Goal: Transaction & Acquisition: Download file/media

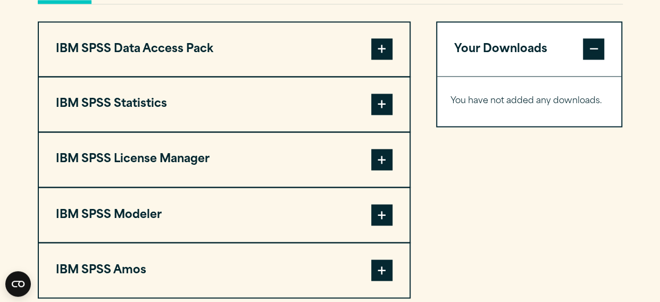
scroll to position [851, 0]
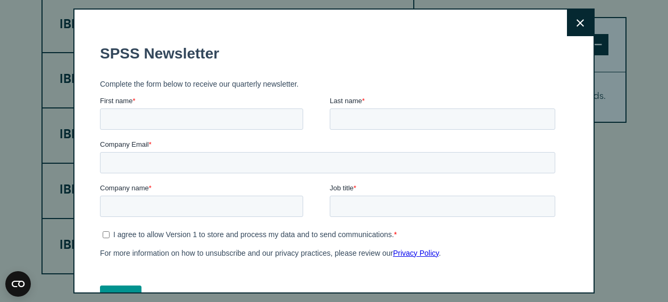
click at [576, 23] on icon at bounding box center [579, 23] width 7 height 8
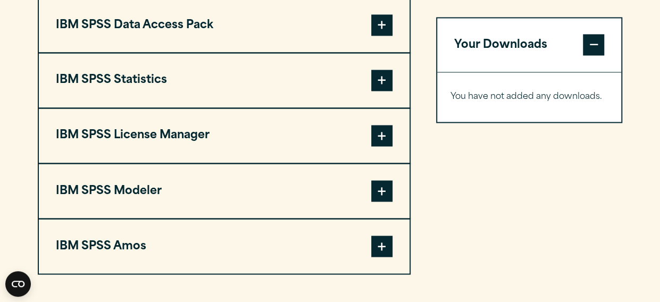
click at [377, 91] on span at bounding box center [381, 80] width 21 height 21
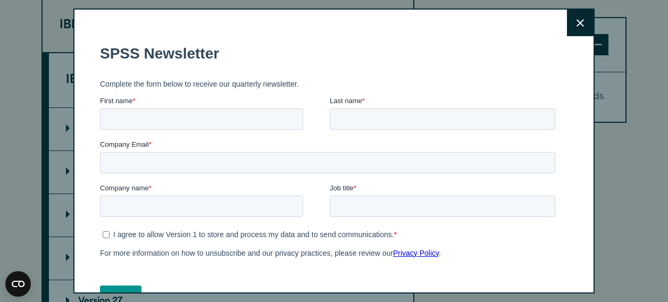
click at [567, 20] on button "Close" at bounding box center [580, 23] width 27 height 27
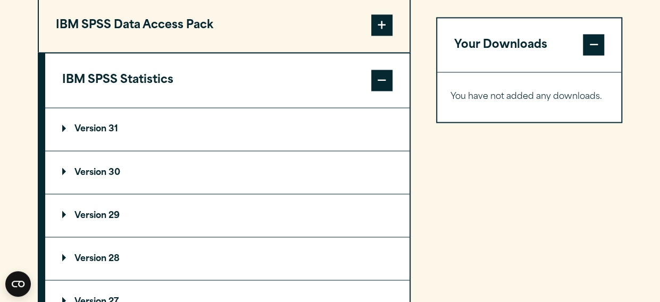
click at [197, 231] on summary "Version 29" at bounding box center [227, 215] width 364 height 43
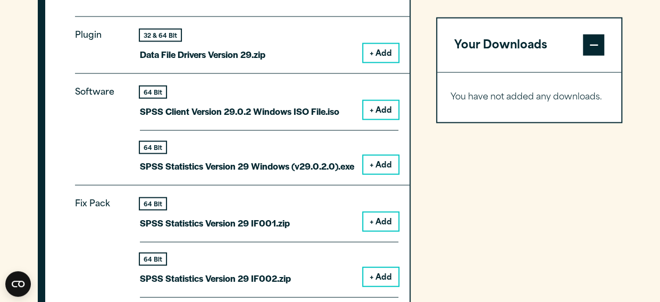
scroll to position [1063, 0]
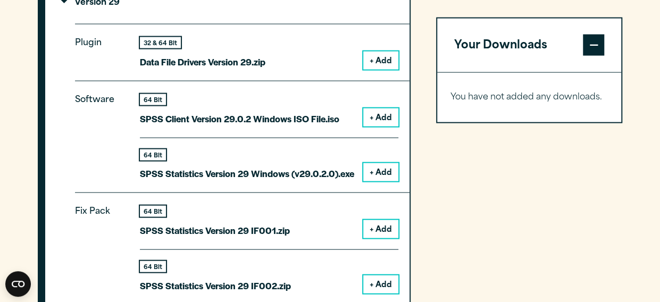
click at [378, 181] on button "+ Add" at bounding box center [380, 172] width 35 height 18
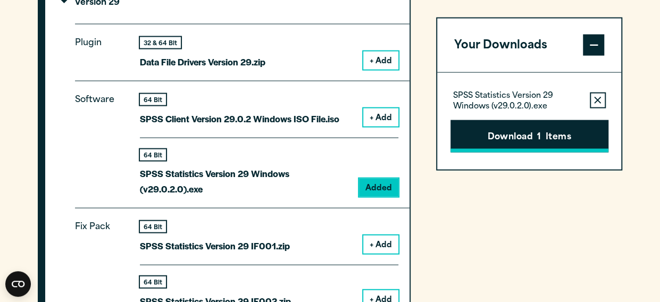
click at [492, 138] on button "Download 1 Items" at bounding box center [529, 136] width 158 height 33
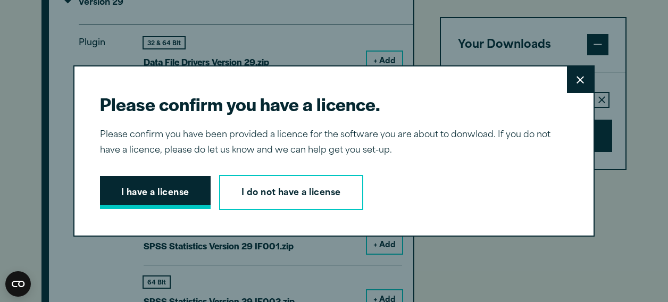
click at [201, 184] on button "I have a license" at bounding box center [155, 192] width 111 height 33
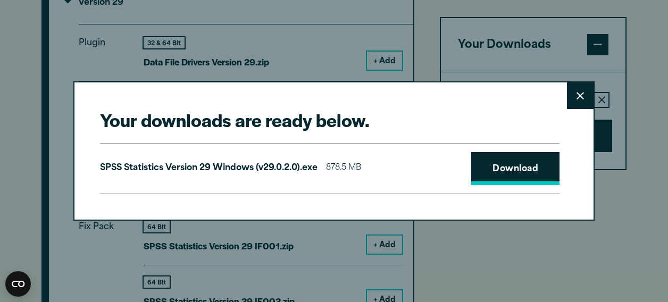
click at [499, 164] on link "Download" at bounding box center [515, 168] width 88 height 33
click at [576, 95] on icon at bounding box center [579, 96] width 7 height 8
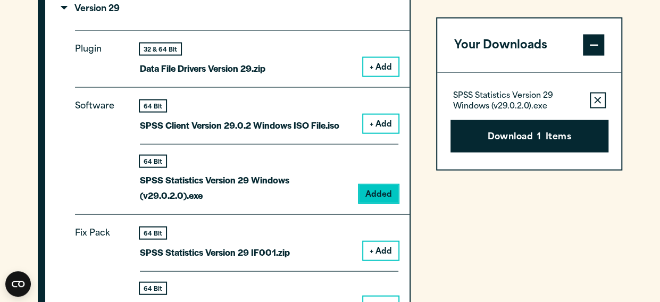
scroll to position [1169, 0]
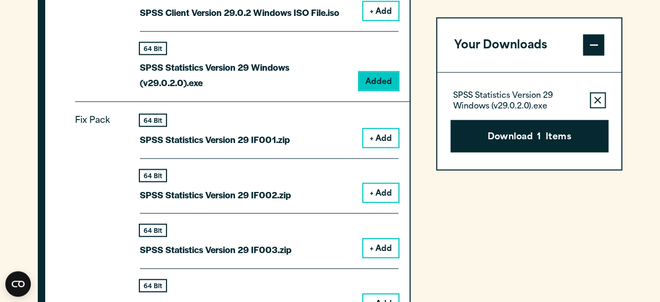
click at [155, 54] on div "64 Bit" at bounding box center [153, 48] width 26 height 11
click at [372, 147] on button "+ Add" at bounding box center [380, 138] width 35 height 18
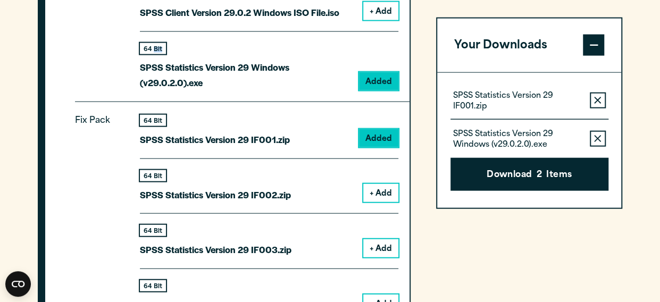
click at [604, 138] on button "Remove this item from your software download list" at bounding box center [598, 139] width 16 height 16
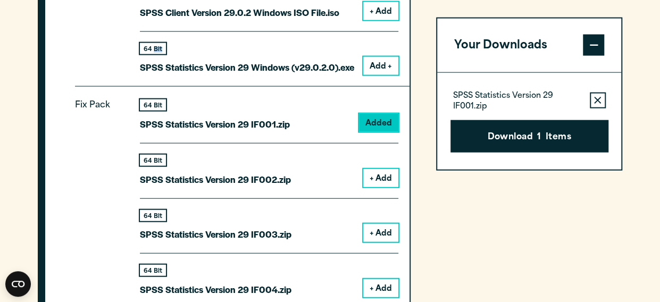
click at [390, 75] on button "Add +" at bounding box center [380, 66] width 35 height 18
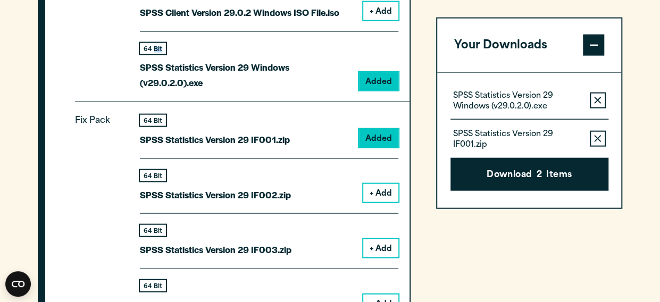
click at [592, 139] on button "Remove this item from your software download list" at bounding box center [598, 139] width 16 height 16
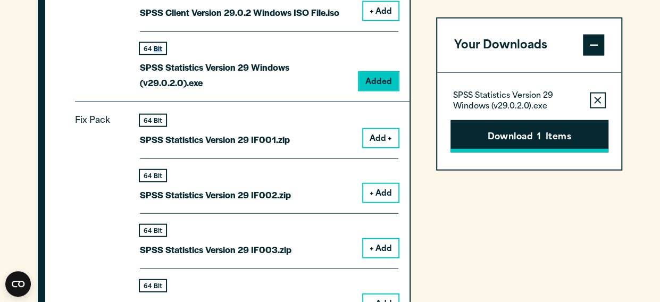
click at [578, 134] on button "Download 1 Items" at bounding box center [529, 136] width 158 height 33
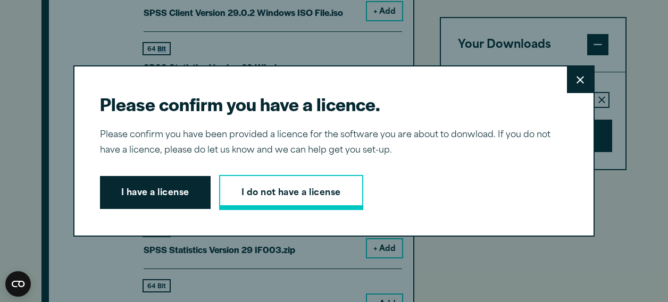
click at [243, 192] on link "I do not have a license" at bounding box center [291, 192] width 144 height 35
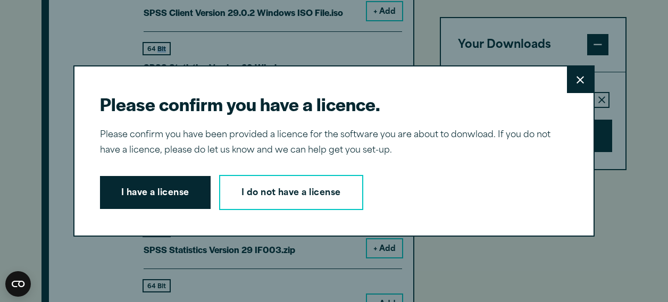
click at [571, 79] on button "Close" at bounding box center [580, 79] width 27 height 27
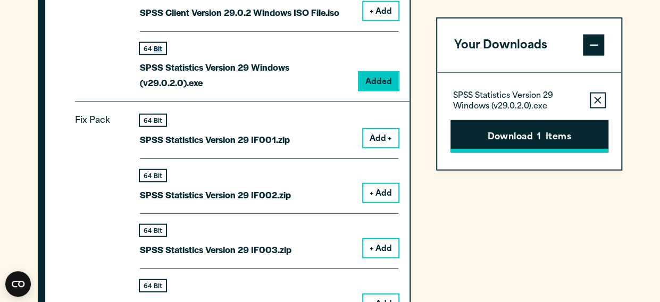
click at [526, 132] on button "Download 1 Items" at bounding box center [529, 136] width 158 height 33
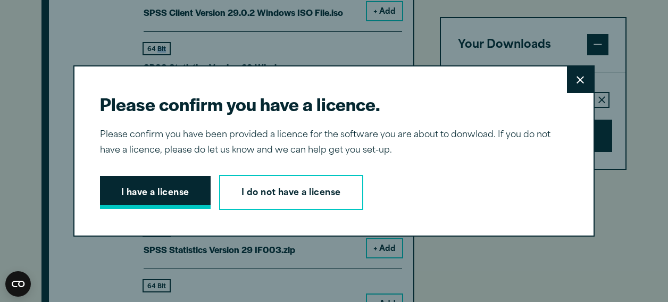
click at [184, 186] on button "I have a license" at bounding box center [155, 192] width 111 height 33
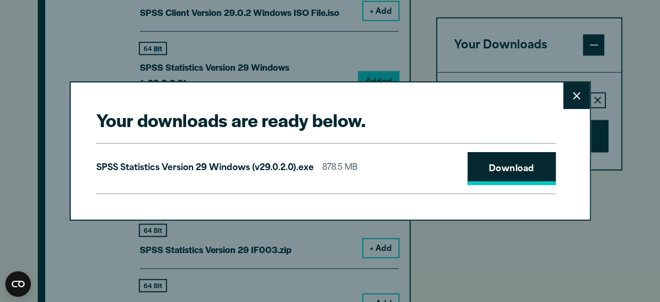
click at [483, 166] on link "Download" at bounding box center [511, 168] width 88 height 33
